Goal: Obtain resource: Download file/media

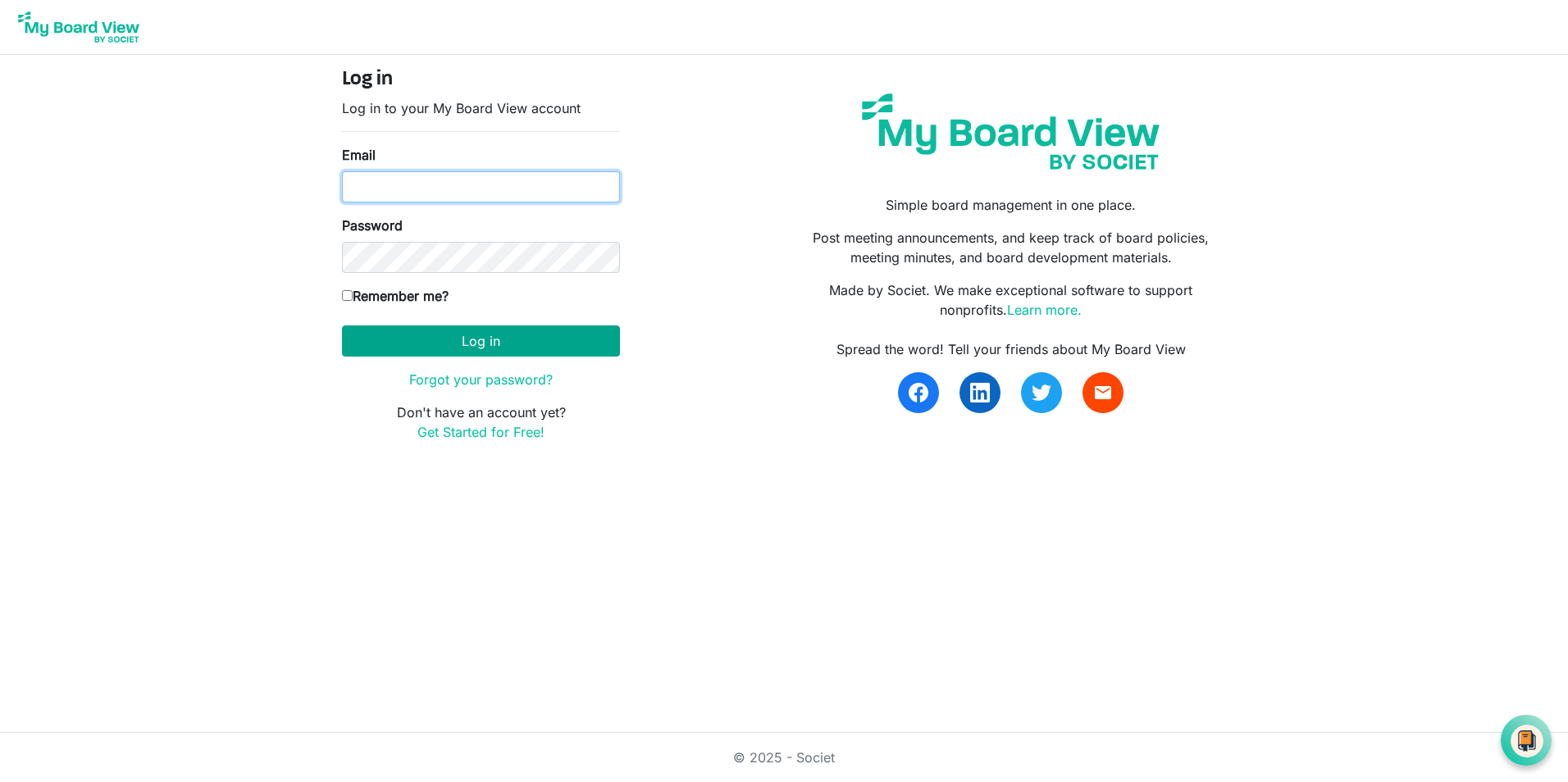
type input "[EMAIL_ADDRESS][DOMAIN_NAME]"
click at [387, 344] on button "Log in" at bounding box center [480, 340] width 278 height 31
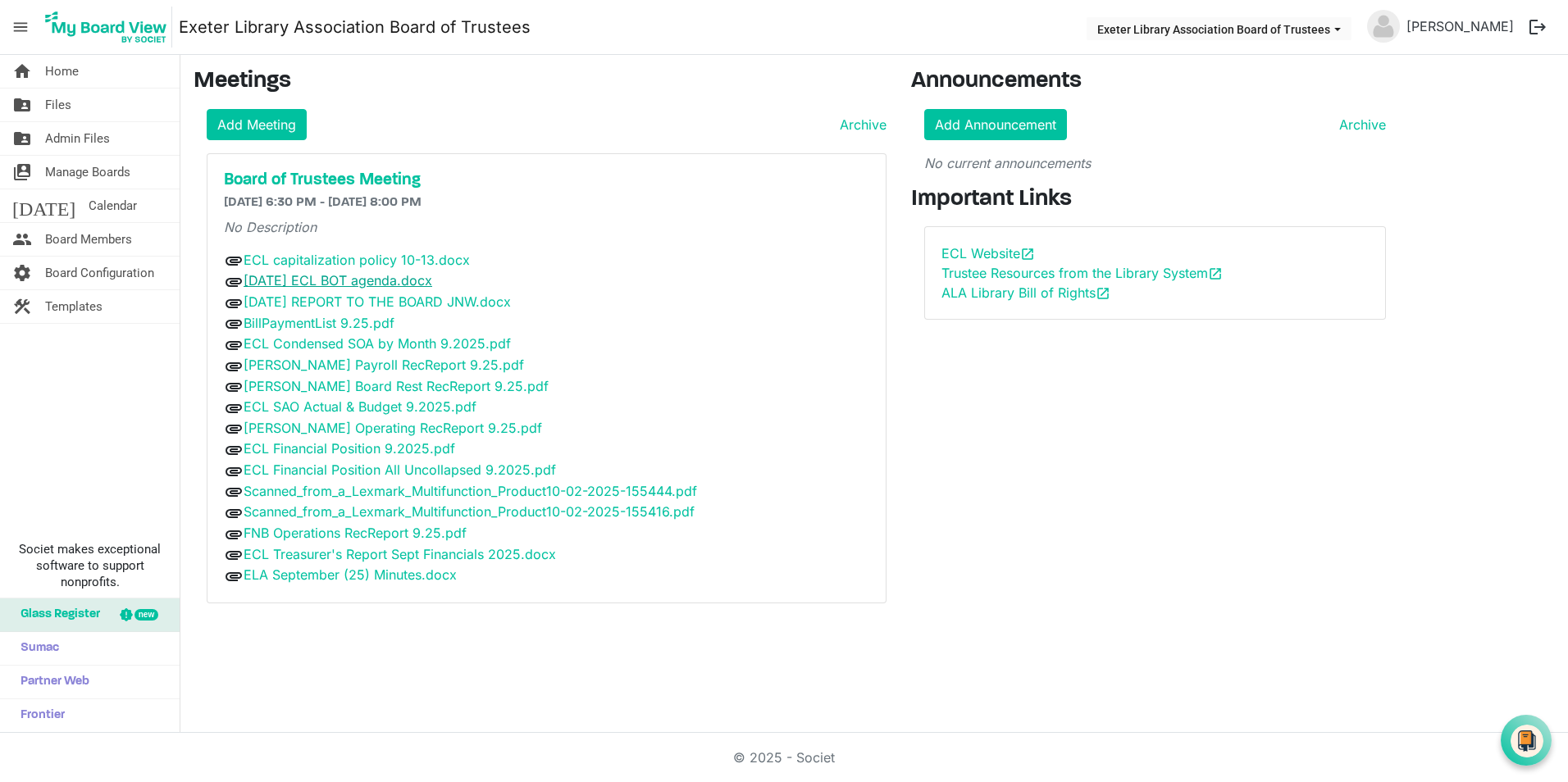
click at [303, 285] on link "[DATE] ECL BOT agenda.docx" at bounding box center [338, 281] width 188 height 17
click at [1468, 216] on main "Meetings Add Meeting Archive Board of Trustees Meeting 10/13/2025 6:30 PM - 10/…" at bounding box center [874, 342] width 1387 height 574
click at [298, 305] on link "2025 OCTOBER REPORT TO THE BOARD JNW.docx" at bounding box center [377, 302] width 268 height 17
click at [1491, 261] on main "Meetings Add Meeting Archive Board of Trustees Meeting 10/13/2025 6:30 PM - 10/…" at bounding box center [874, 342] width 1387 height 574
click at [332, 330] on link "BillPaymentList 9.25.pdf" at bounding box center [318, 323] width 151 height 17
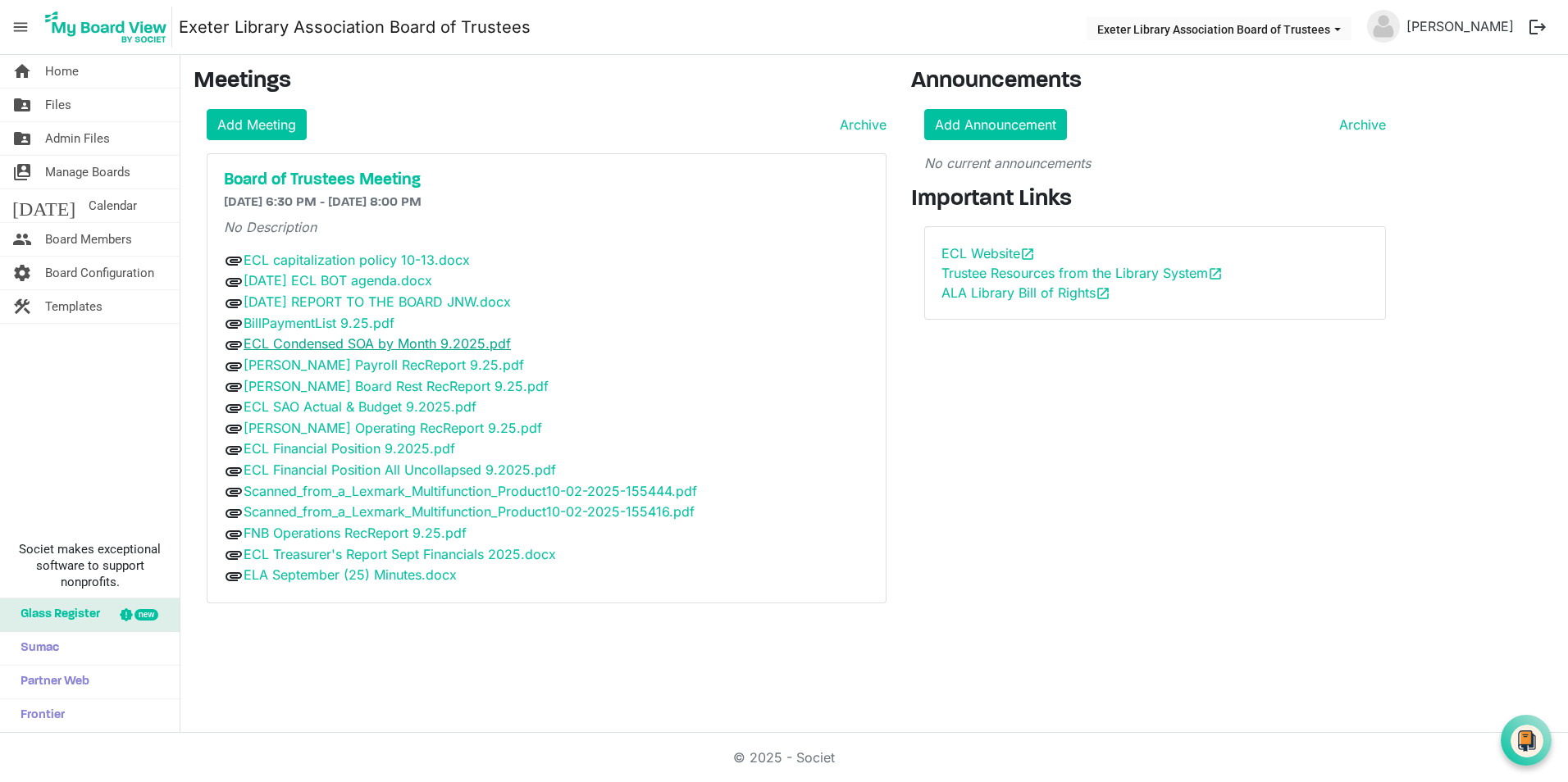
click at [281, 343] on link "ECL Condensed SOA by Month 9.2025.pdf" at bounding box center [377, 343] width 268 height 17
click at [341, 368] on link "Tompkins Payroll RecReport 9.25.pdf" at bounding box center [383, 365] width 280 height 17
click at [351, 391] on link "Tompkins Board Rest RecReport 9.25.pdf" at bounding box center [396, 386] width 305 height 17
click at [312, 405] on link "ECL SAO Actual & Budget 9.2025.pdf" at bounding box center [359, 407] width 233 height 17
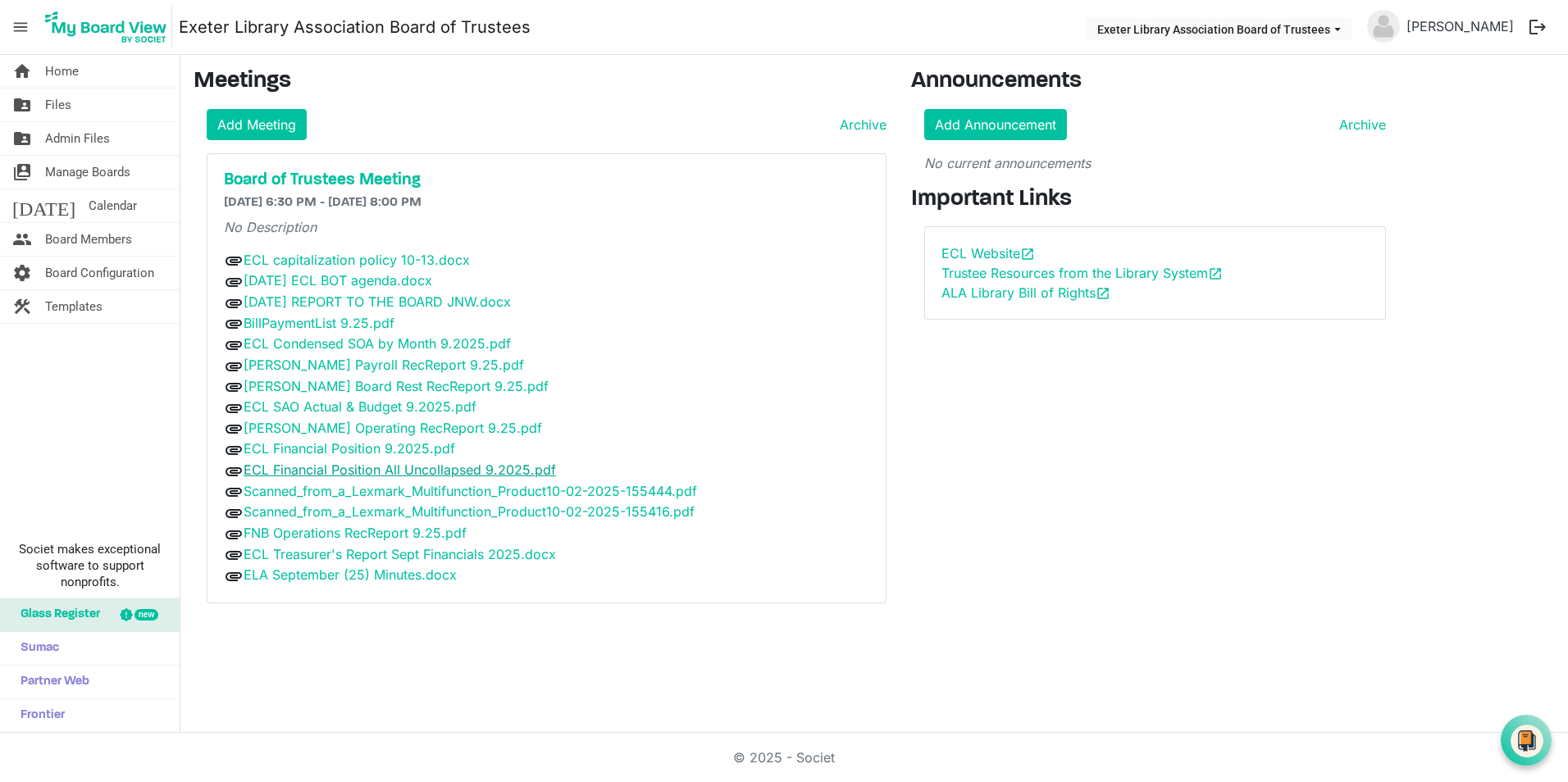
click at [342, 471] on link "ECL Financial Position All Uncollapsed 9.2025.pdf" at bounding box center [399, 470] width 313 height 17
click at [334, 497] on link "Scanned_from_a_Lexmark_Multifunction_Product10-02-2025-155444.pdf" at bounding box center [470, 491] width 453 height 17
click at [331, 512] on link "Scanned_from_a_Lexmark_Multifunction_Product10-02-2025-155416.pdf" at bounding box center [468, 512] width 451 height 17
click at [321, 534] on link "FNB Operations RecReport 9.25.pdf" at bounding box center [355, 533] width 223 height 17
click at [309, 557] on link "ECL Treasurer's Report Sept Financials 2025.docx" at bounding box center [399, 554] width 313 height 17
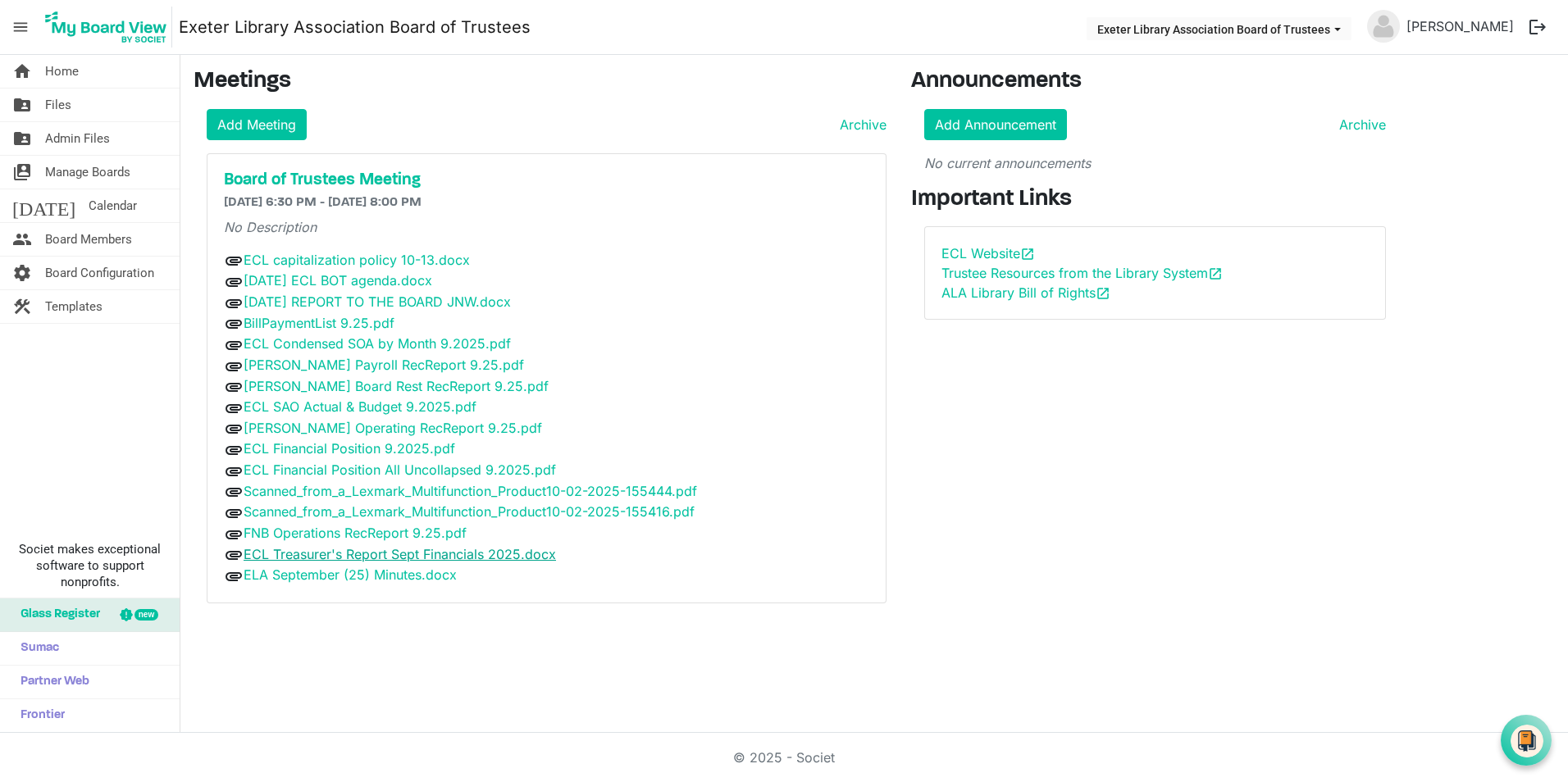
click at [328, 559] on link "ECL Treasurer's Report Sept Financials 2025.docx" at bounding box center [399, 554] width 313 height 17
click at [350, 538] on link "FNB Operations RecReport 9.25.pdf" at bounding box center [355, 533] width 223 height 17
click at [333, 306] on link "2025 OCTOBER REPORT TO THE BOARD JNW.docx" at bounding box center [377, 302] width 268 height 17
click at [277, 578] on link "ELA September (25) Minutes.docx" at bounding box center [350, 575] width 213 height 17
click at [280, 260] on link "ECL capitalization policy 10-13.docx" at bounding box center [356, 260] width 226 height 17
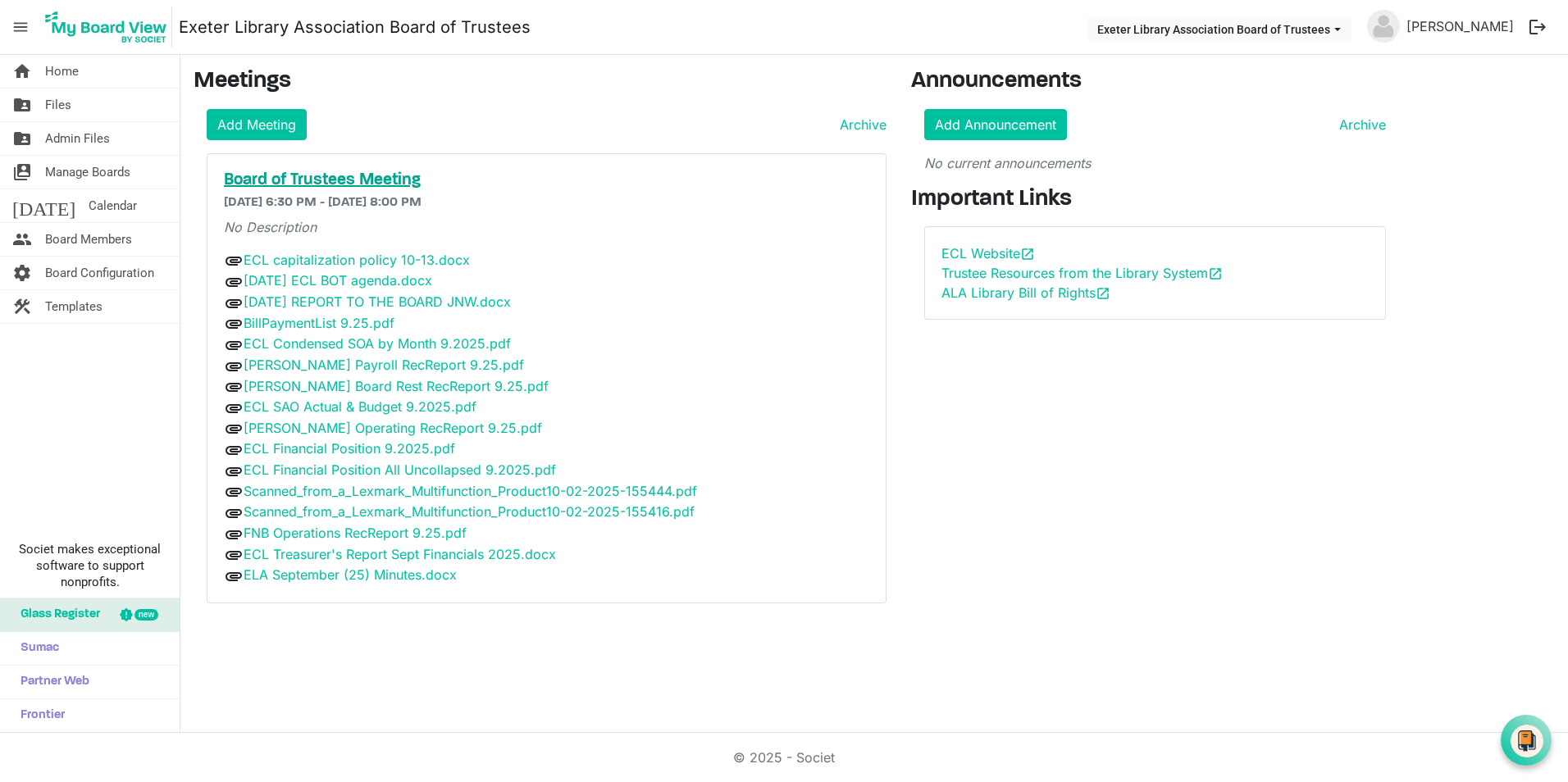
click at [298, 183] on h5 "Board of Trustees Meeting" at bounding box center [547, 181] width 645 height 20
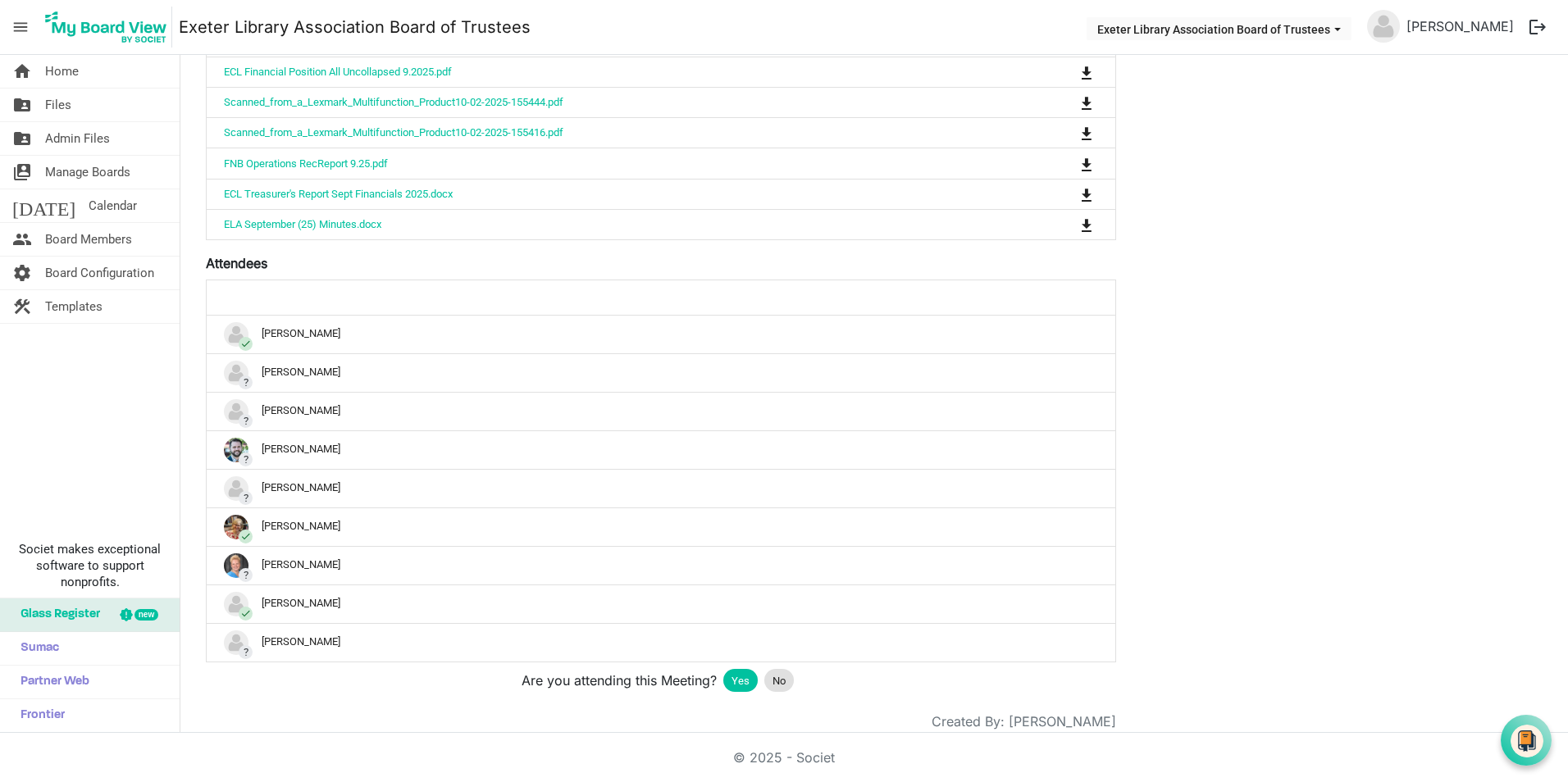
scroll to position [728, 0]
